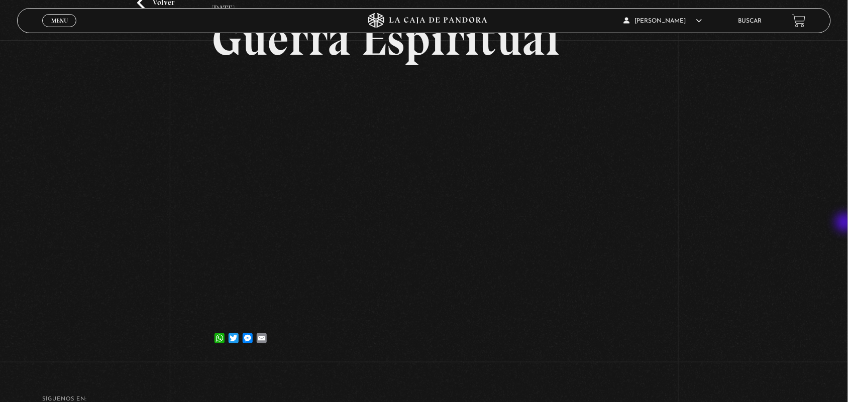
scroll to position [85, 0]
click at [23, 2] on div "Volver 6 julio, 2021 Guerra Espiritual WhatsApp Twitter Messenger Email" at bounding box center [424, 158] width 848 height 406
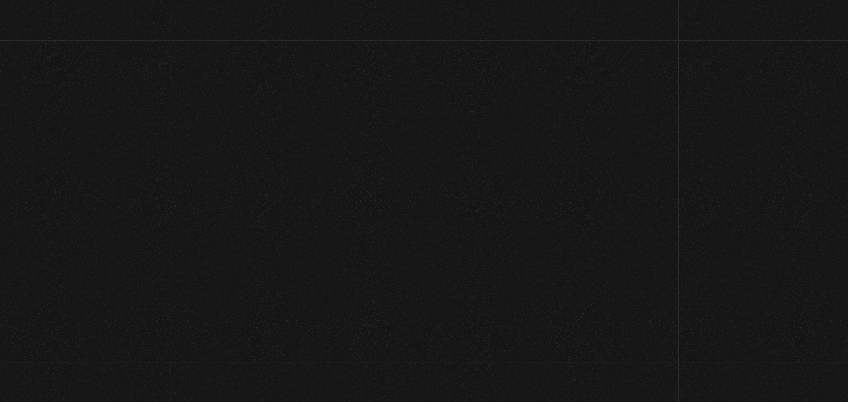
scroll to position [352, 0]
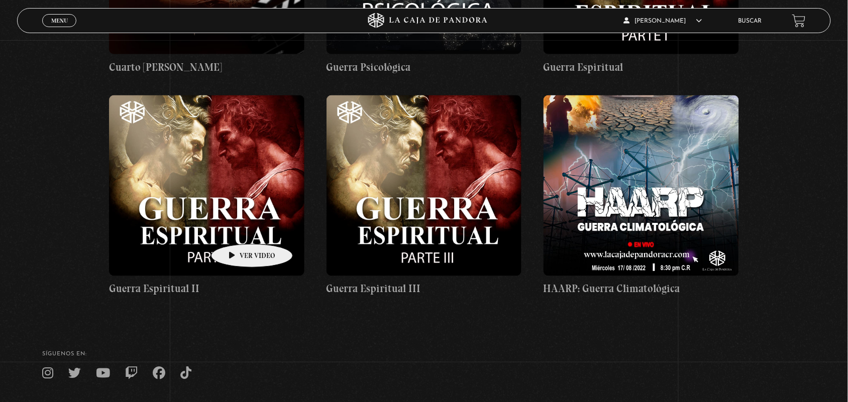
click at [236, 229] on figure at bounding box center [206, 185] width 195 height 181
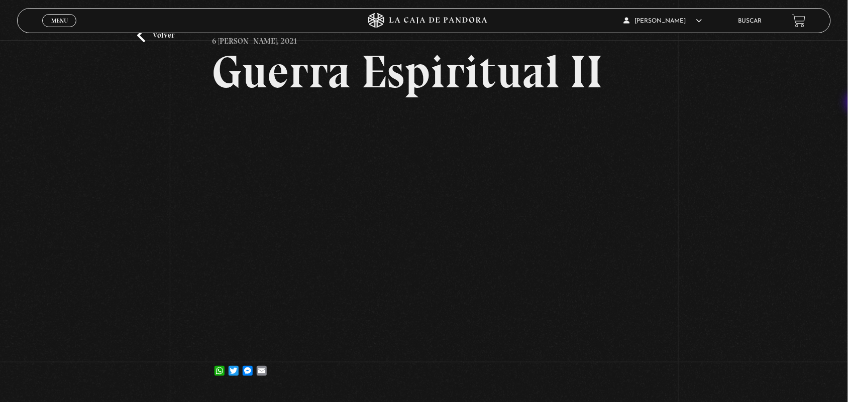
scroll to position [64, 0]
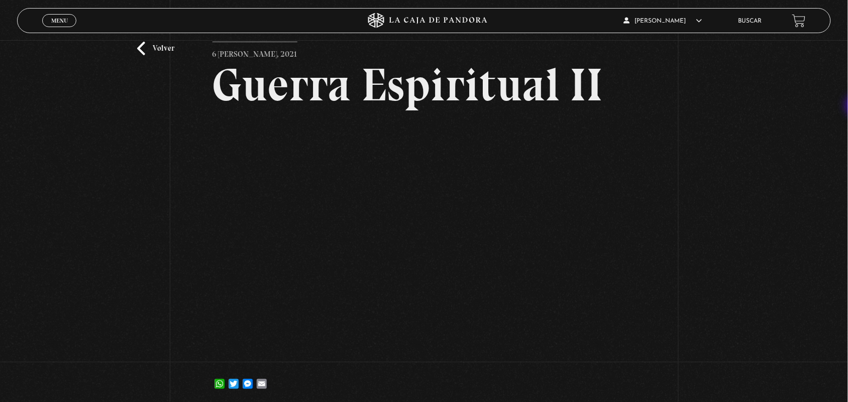
scroll to position [56, 0]
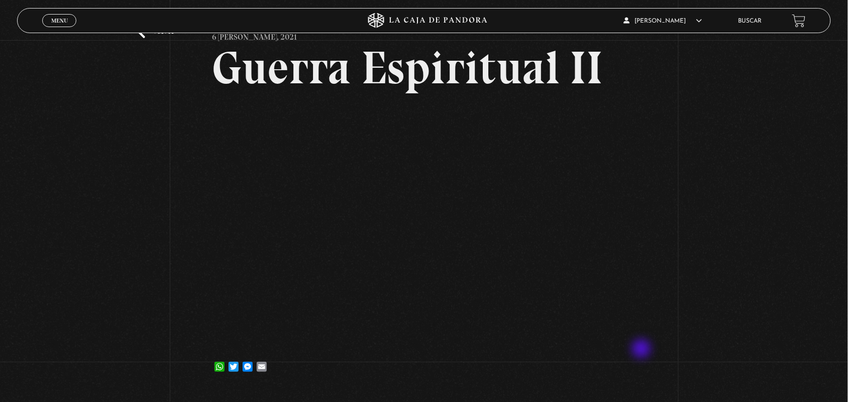
click at [636, 350] on article "6 julio, 2021 Guerra Espiritual II WhatsApp Twitter Messenger Email" at bounding box center [423, 203] width 423 height 356
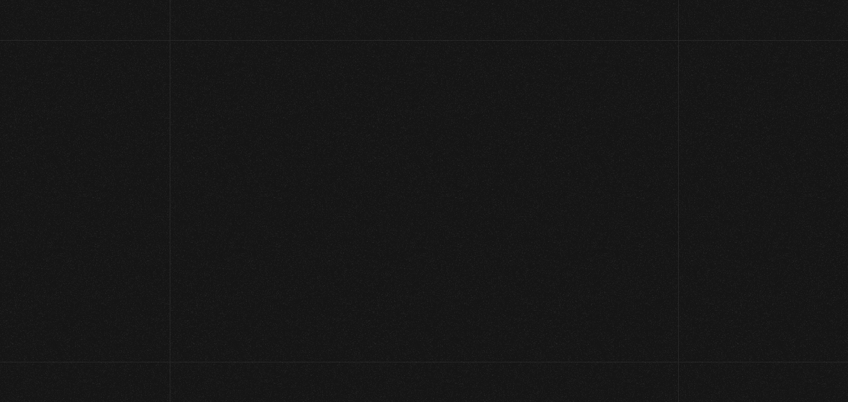
scroll to position [352, 0]
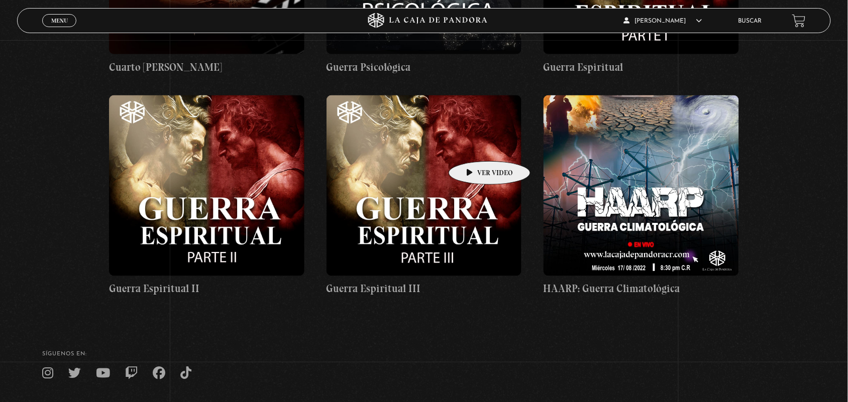
click at [474, 146] on figure at bounding box center [424, 185] width 195 height 181
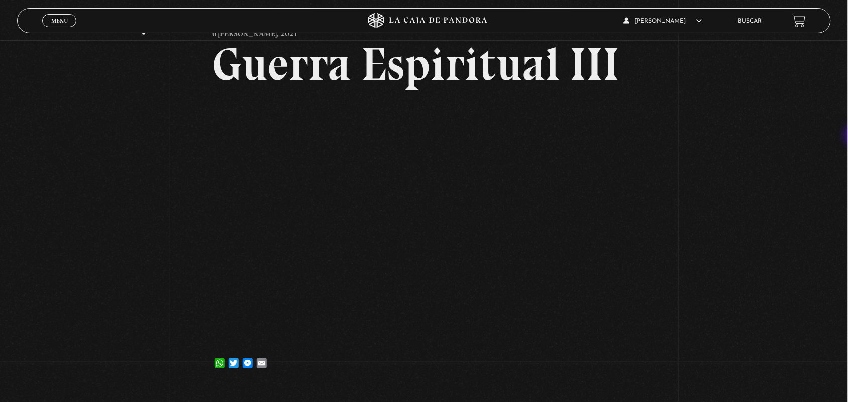
scroll to position [81, 0]
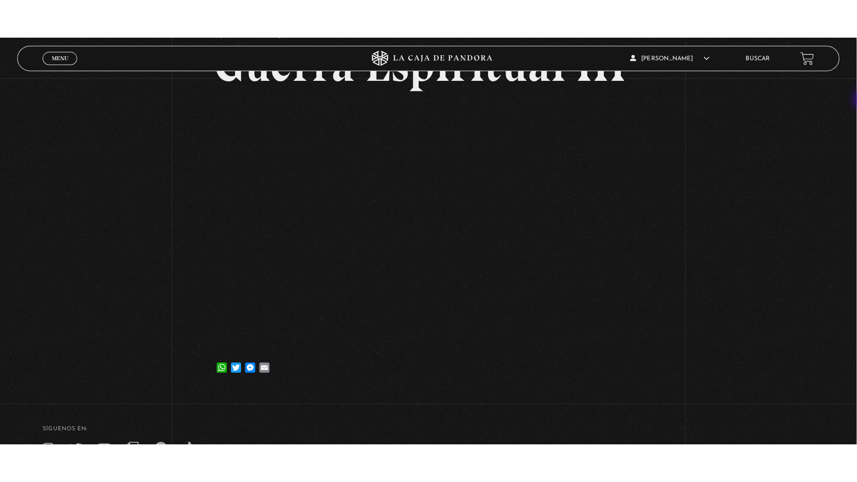
scroll to position [98, 0]
